Goal: Transaction & Acquisition: Purchase product/service

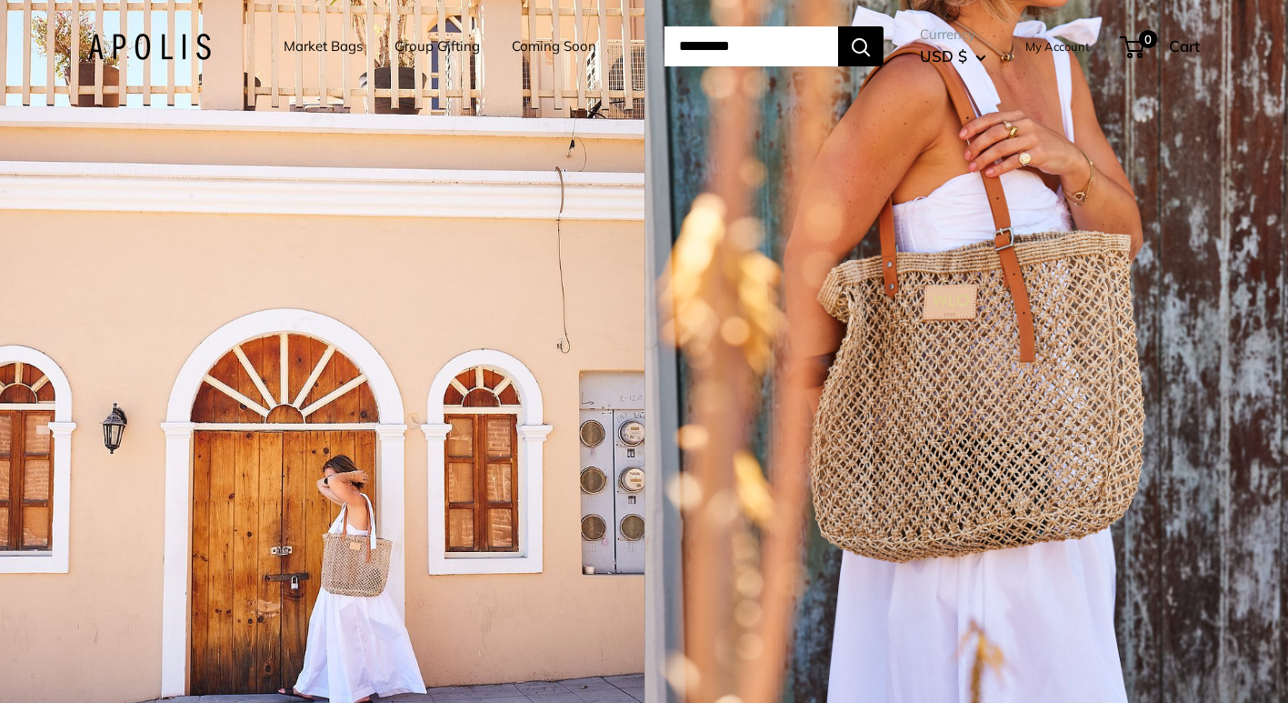
click at [446, 50] on link "Group Gifting" at bounding box center [437, 46] width 85 height 25
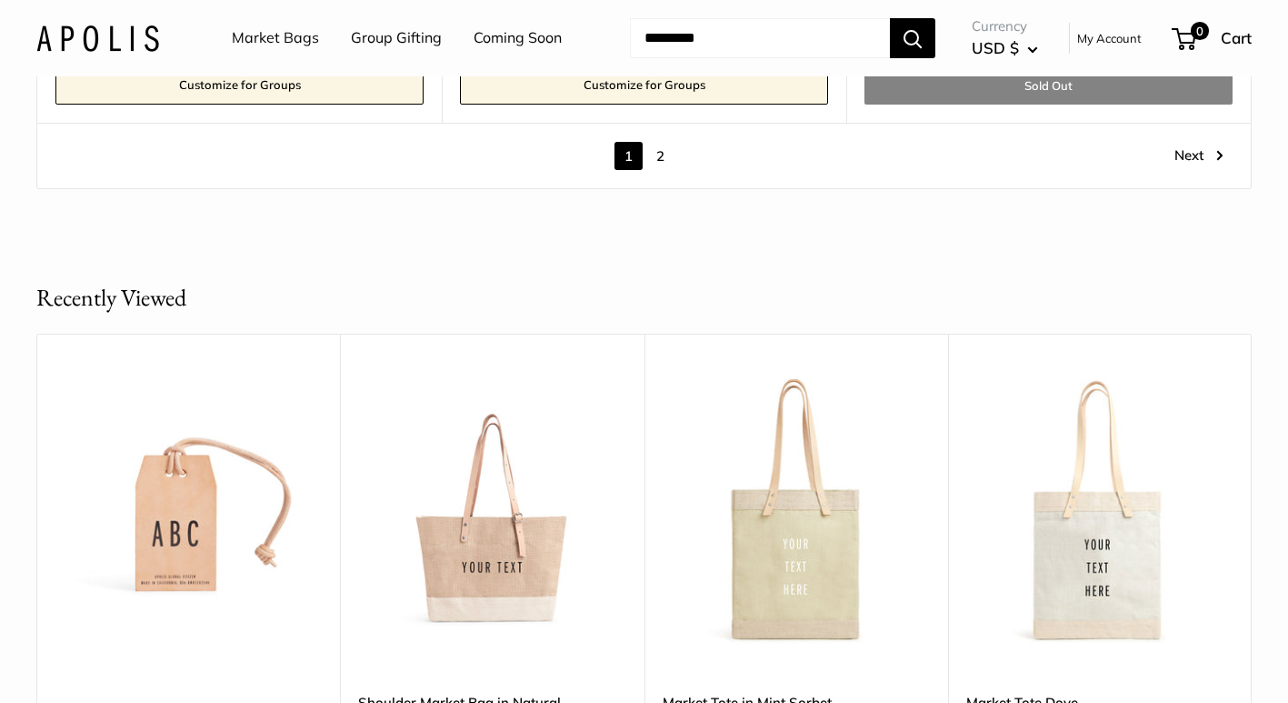
scroll to position [10406, 0]
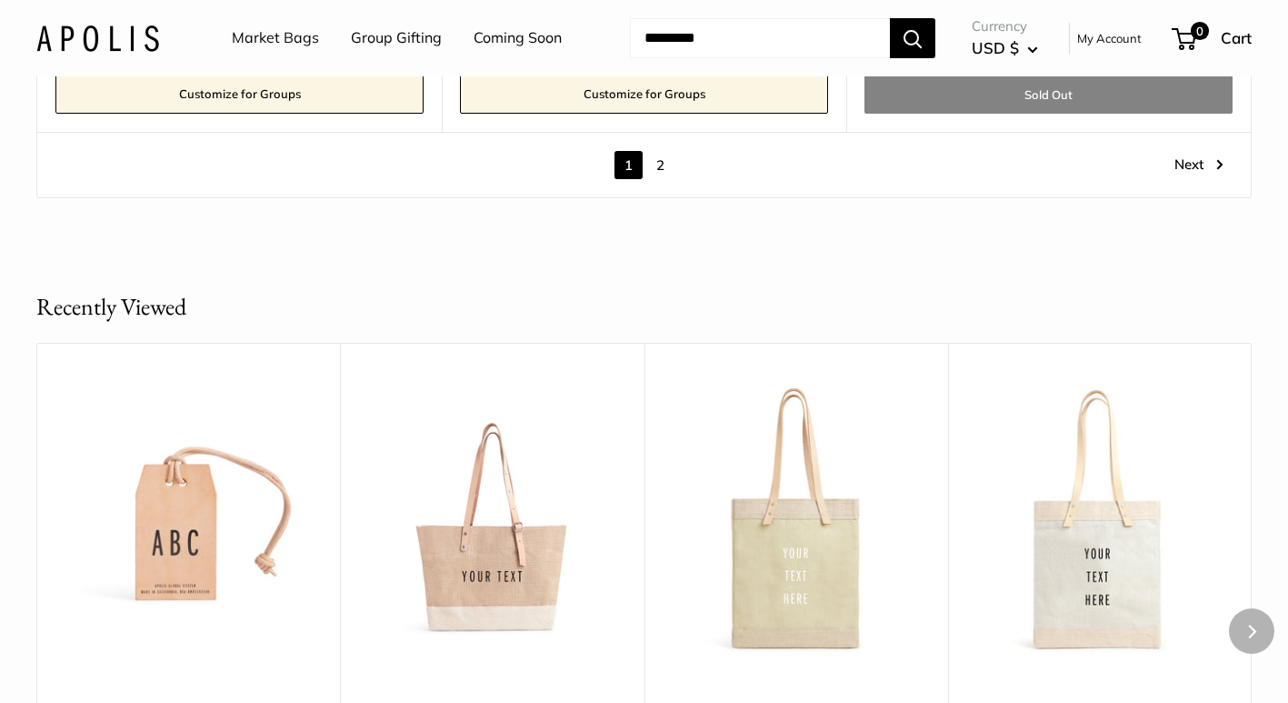
click at [0, 0] on img at bounding box center [0, 0] width 0 height 0
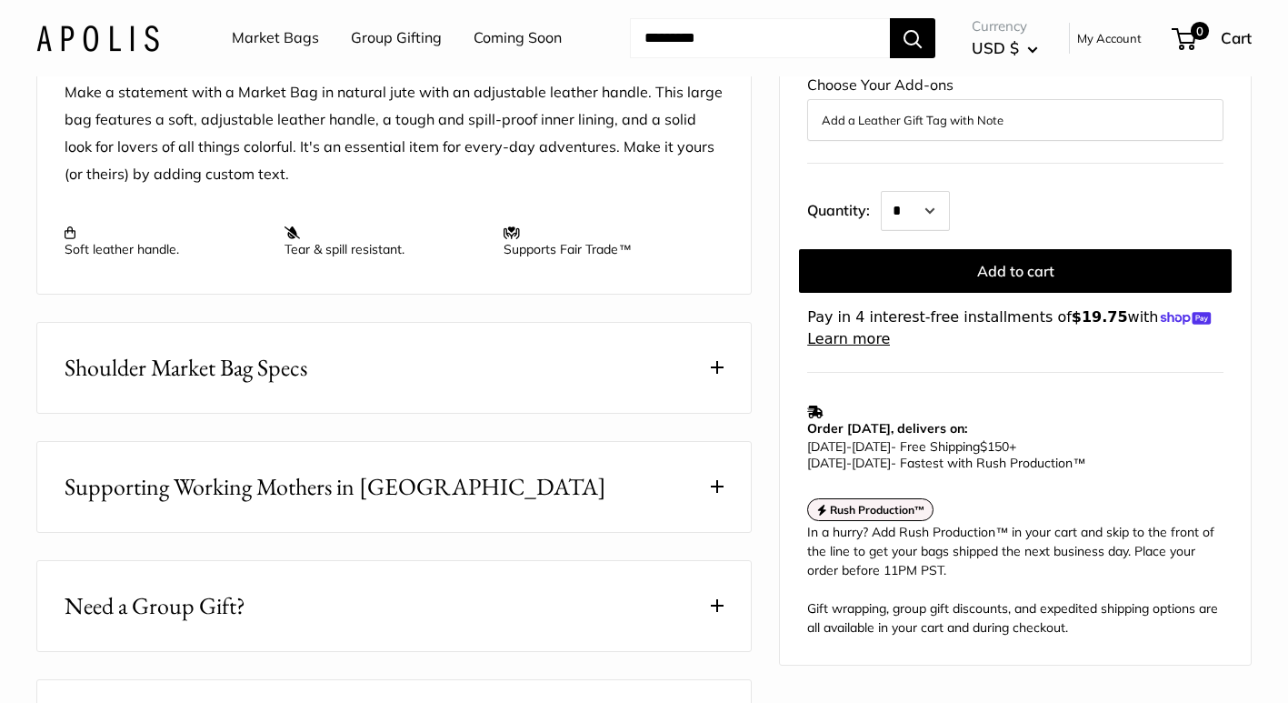
scroll to position [767, 0]
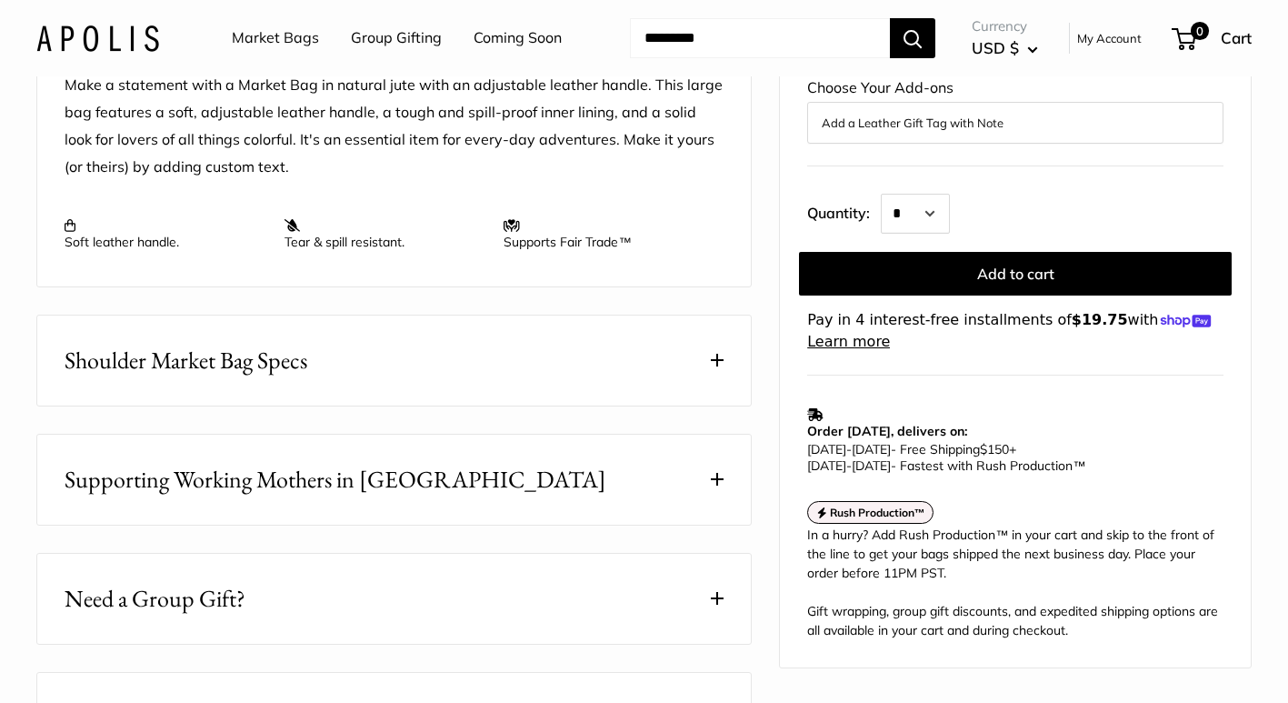
click at [603, 366] on button "Shoulder Market Bag Specs" at bounding box center [394, 360] width 714 height 90
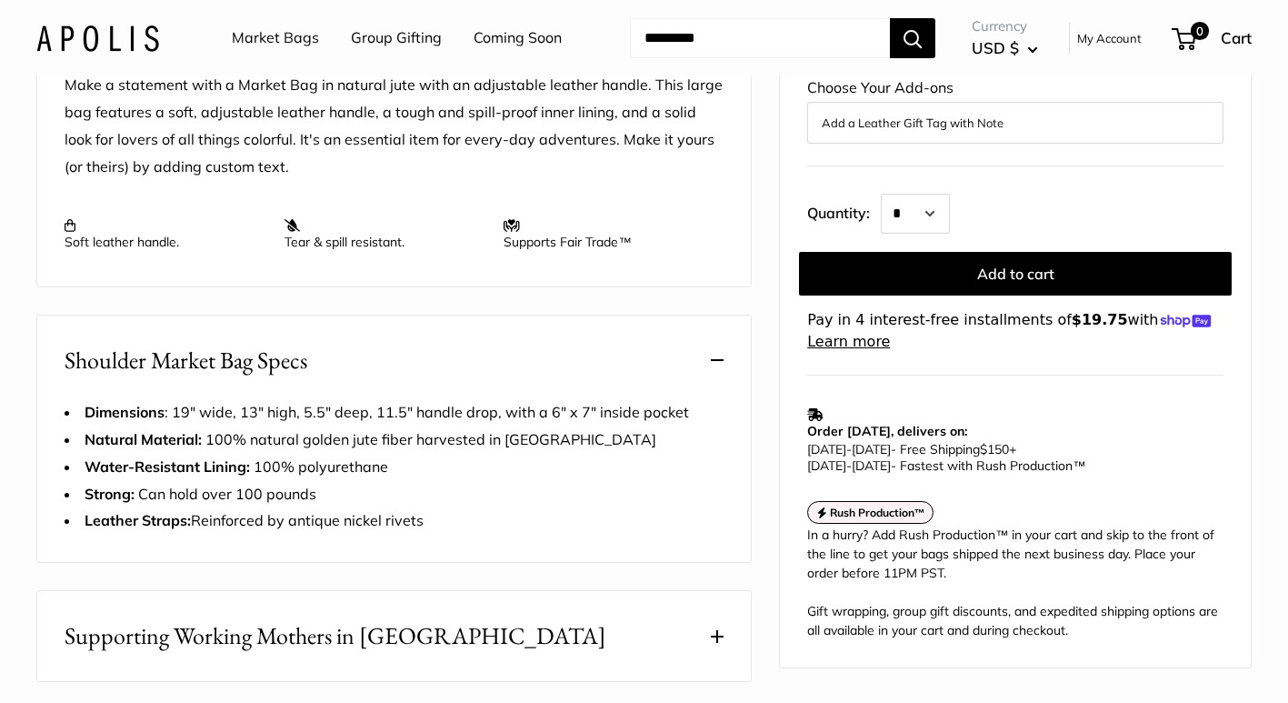
click at [870, 248] on form "Your Color Customize It Print a mix of letters, words, and numbers to make it u…" at bounding box center [1015, 18] width 416 height 670
